Goal: Transaction & Acquisition: Purchase product/service

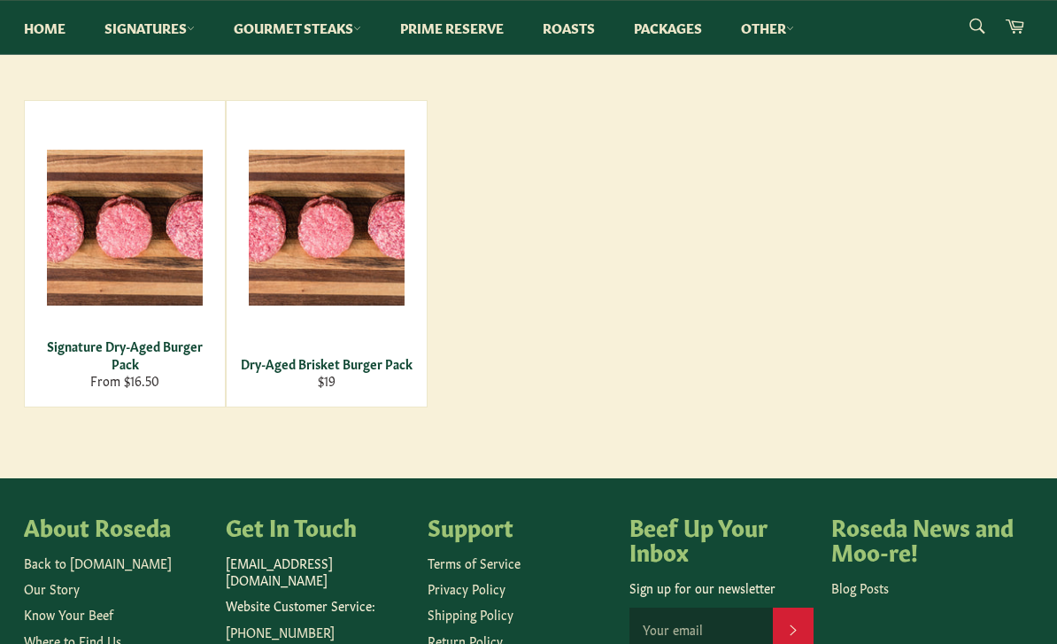
scroll to position [271, 0]
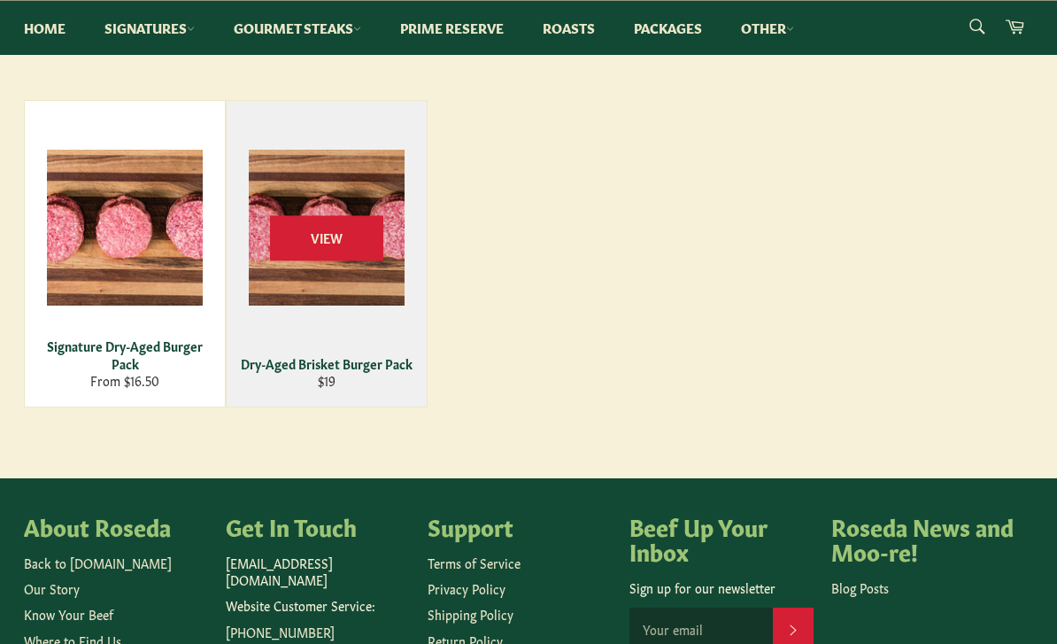
click at [332, 280] on div "View" at bounding box center [327, 253] width 200 height 305
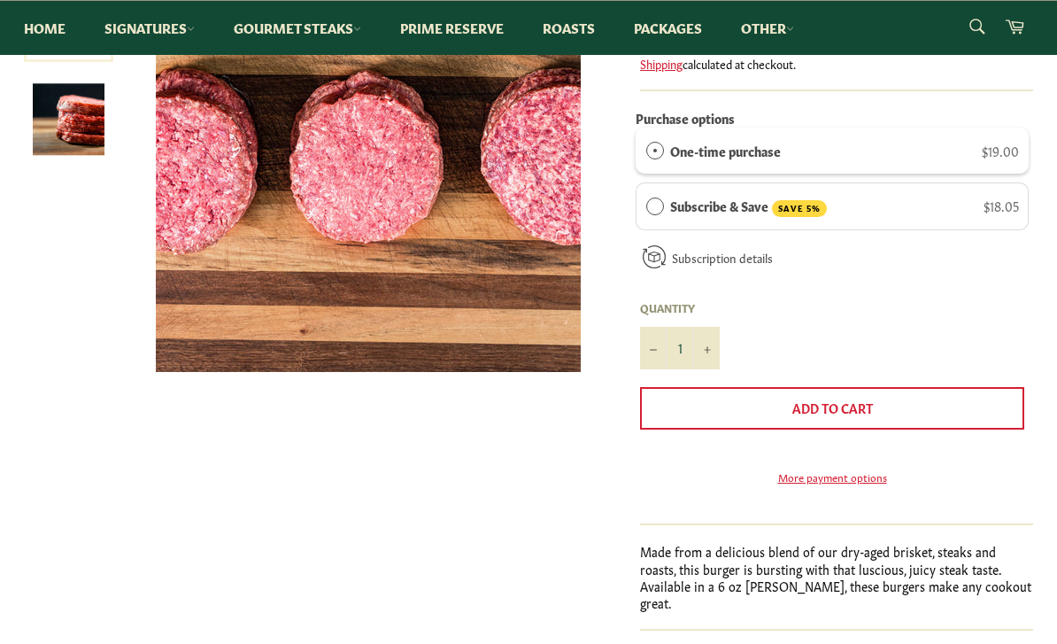
scroll to position [316, 0]
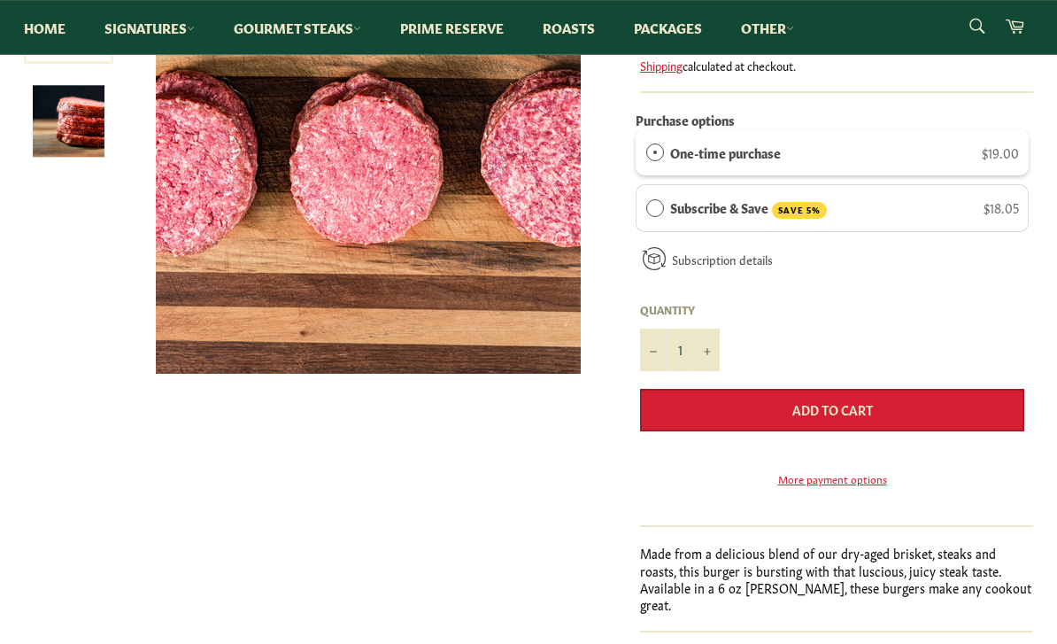
click at [894, 410] on button "Add to Cart" at bounding box center [832, 411] width 384 height 42
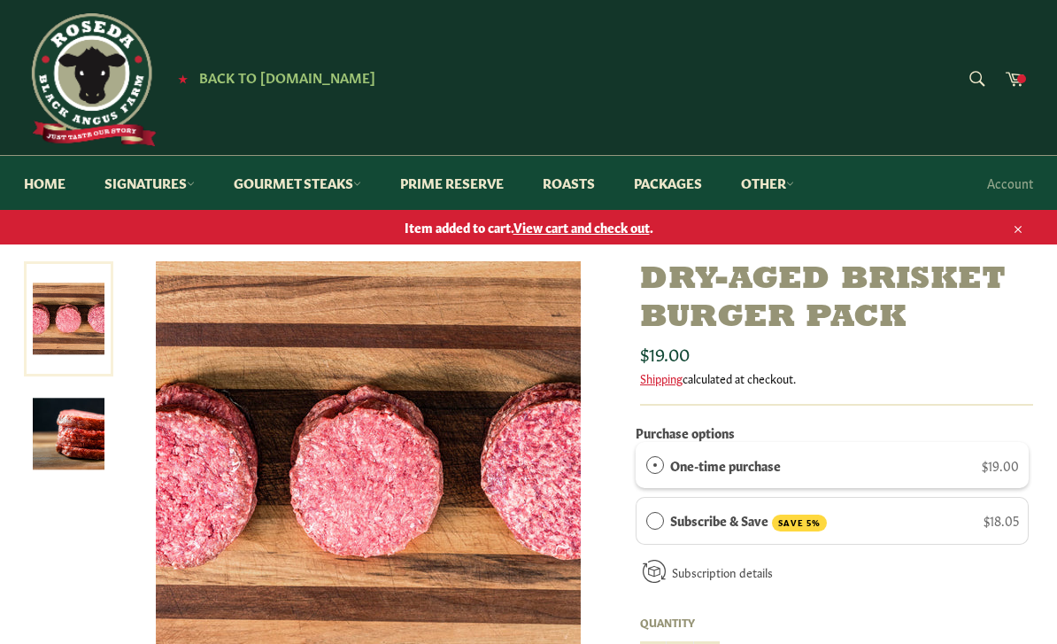
scroll to position [0, 0]
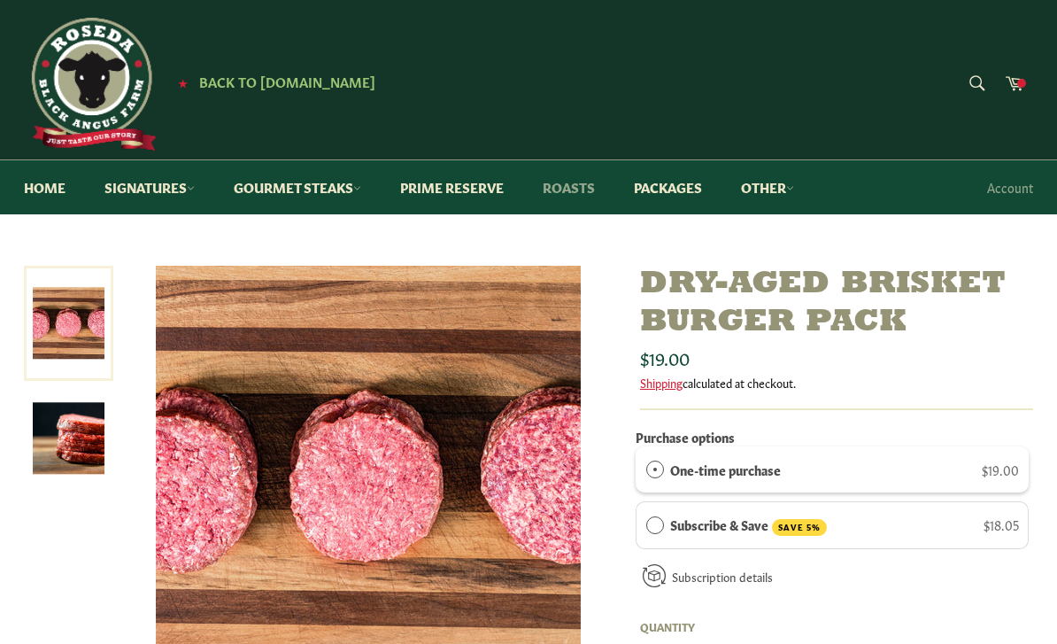
click at [613, 182] on link "Roasts" at bounding box center [569, 187] width 88 height 54
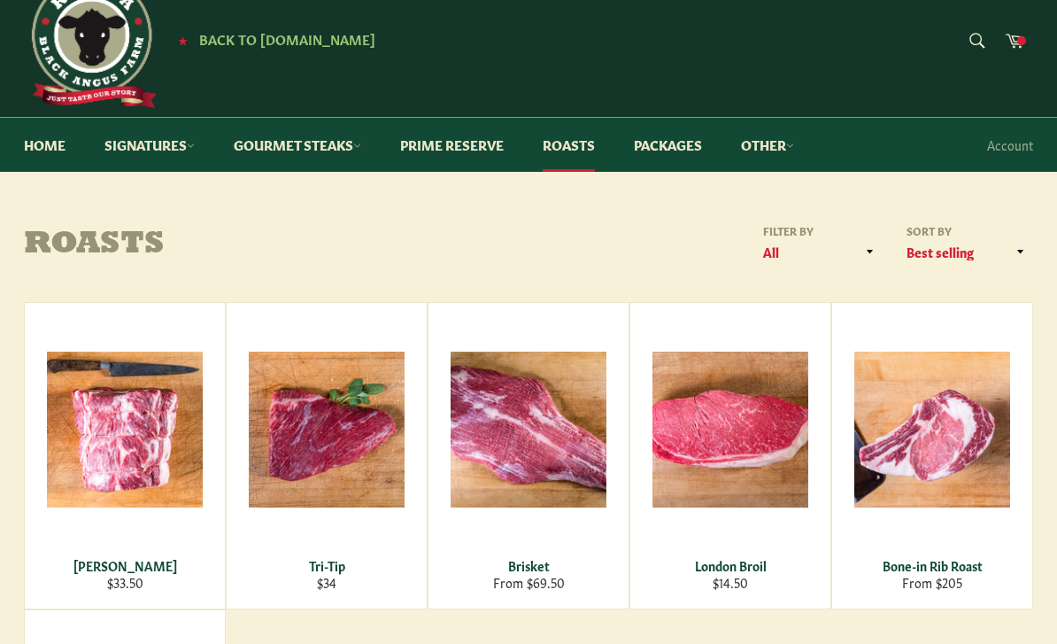
scroll to position [42, 0]
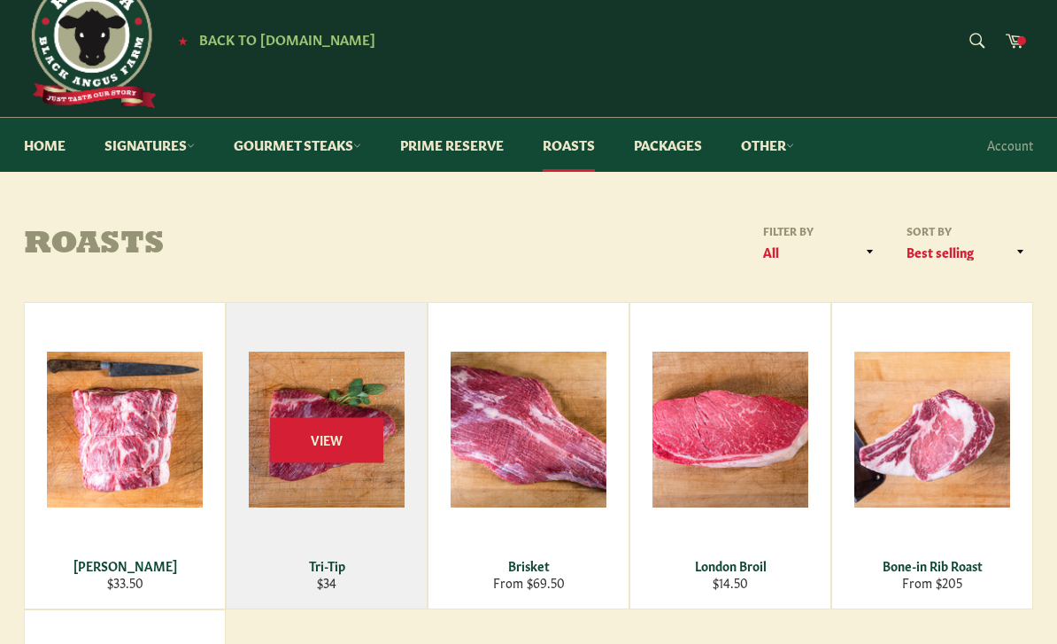
click at [337, 482] on div "View" at bounding box center [327, 456] width 200 height 305
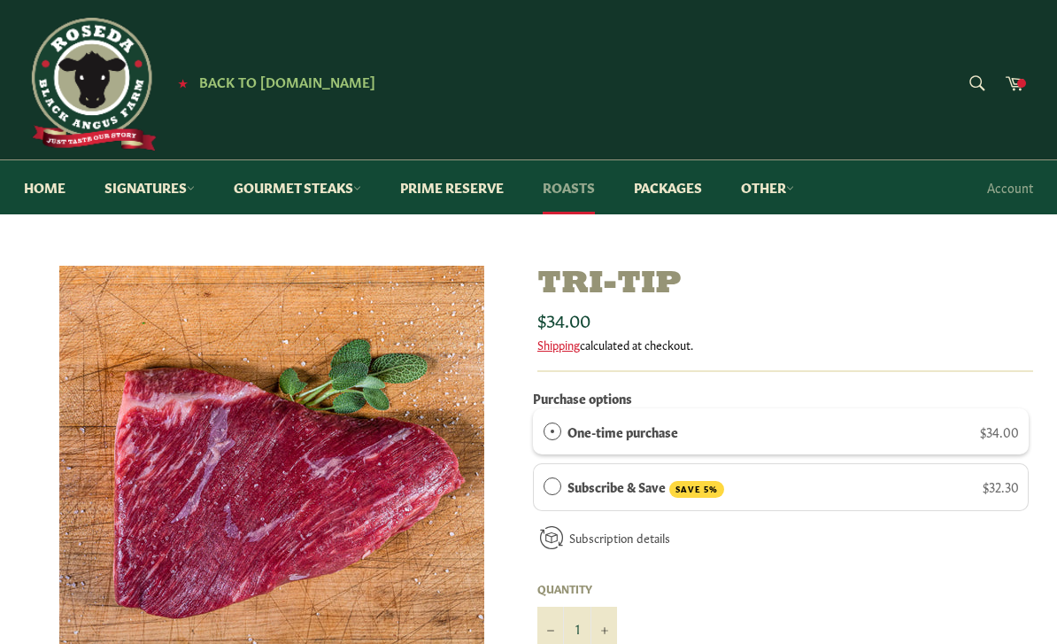
click at [595, 189] on link "Roasts" at bounding box center [569, 187] width 88 height 54
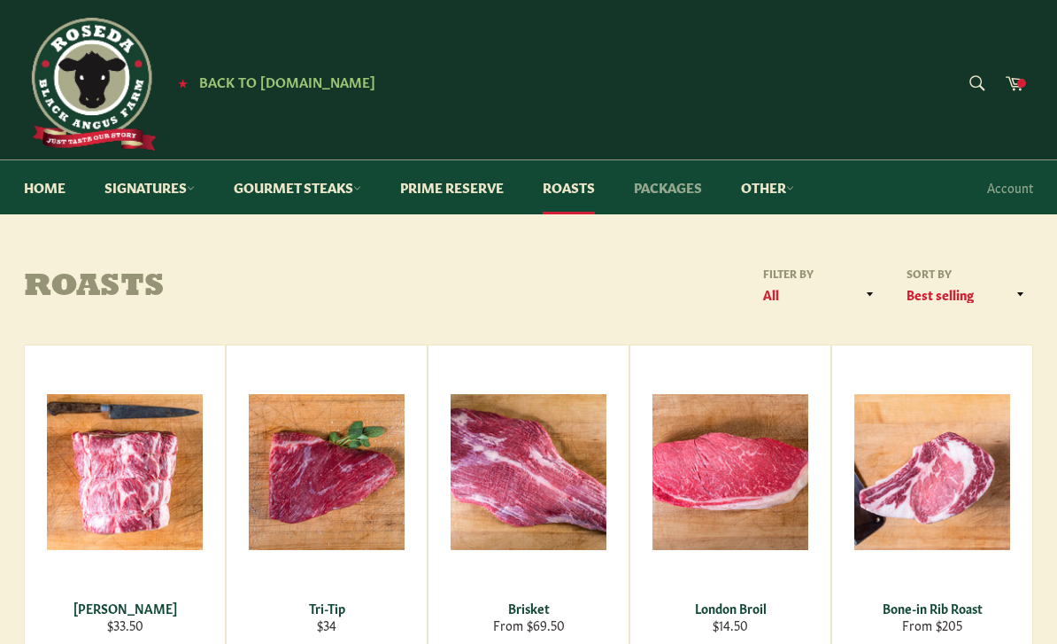
click at [690, 188] on link "Packages" at bounding box center [668, 187] width 104 height 54
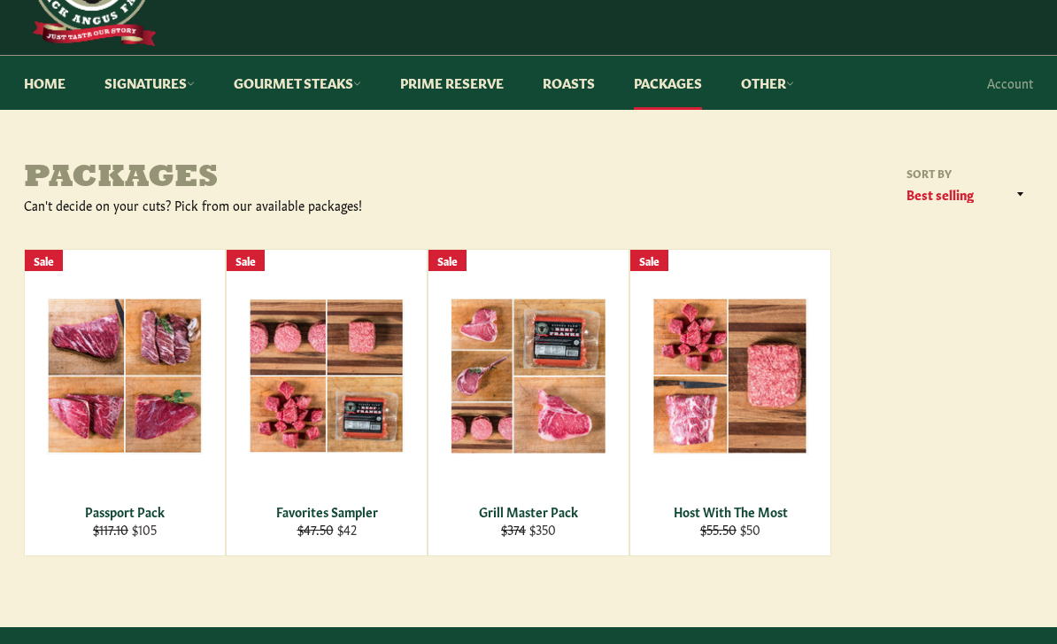
scroll to position [143, 0]
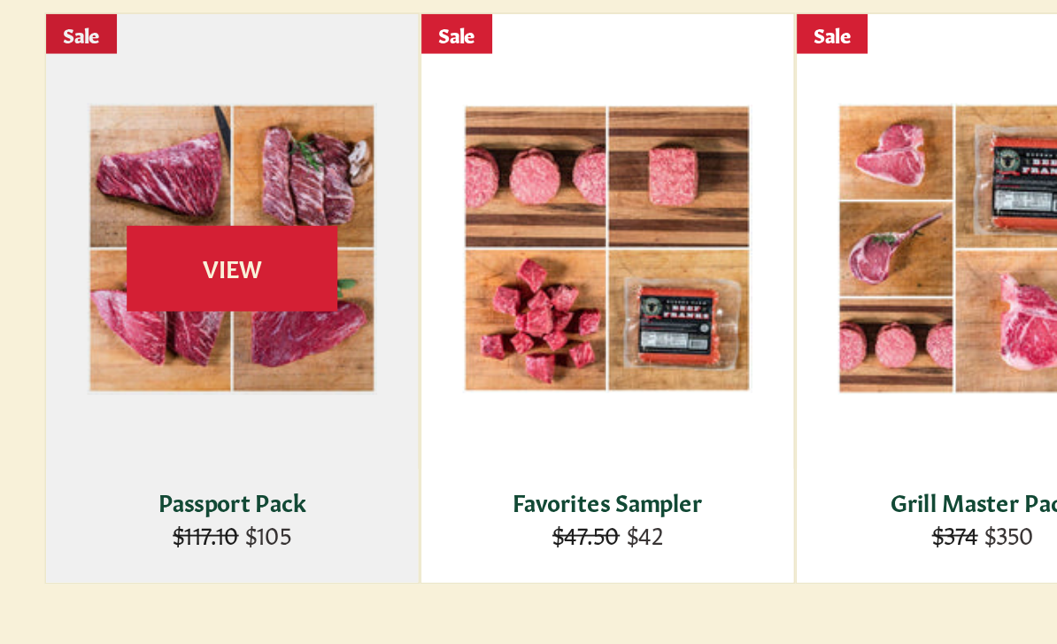
click at [154, 211] on div "View" at bounding box center [125, 363] width 200 height 305
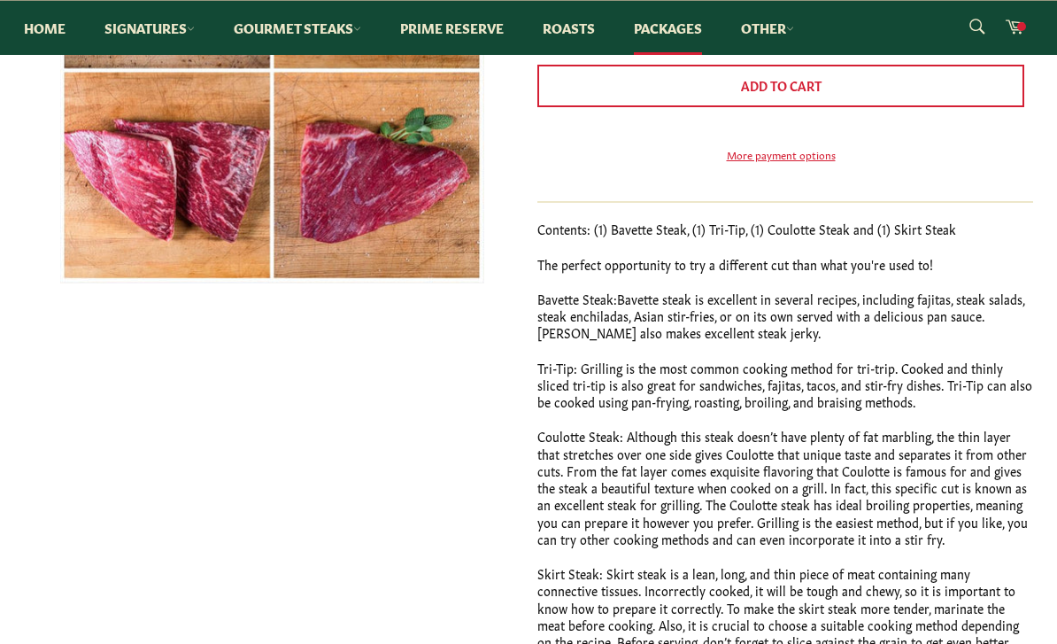
scroll to position [406, 0]
